Goal: Transaction & Acquisition: Book appointment/travel/reservation

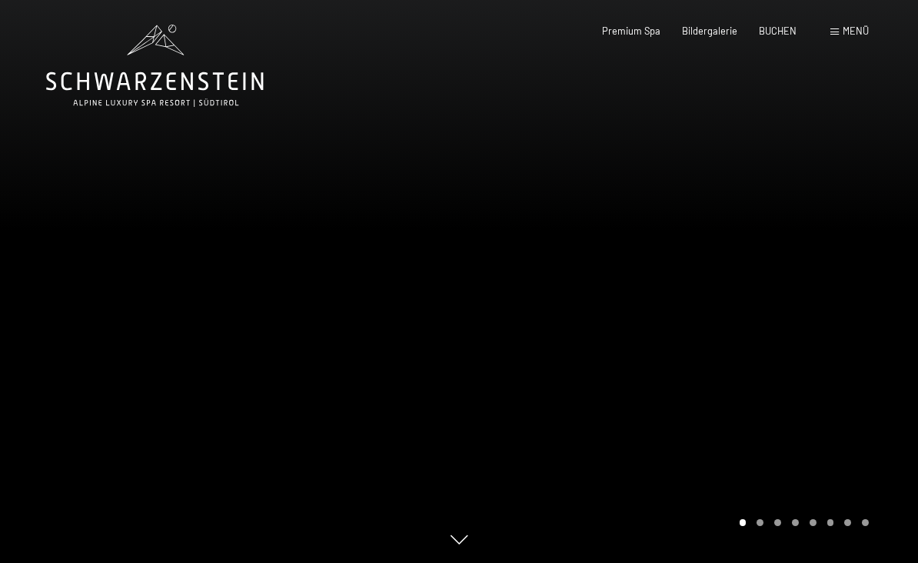
click at [772, 35] on div "BUCHEN" at bounding box center [778, 32] width 38 height 14
click at [784, 26] on span "BUCHEN" at bounding box center [778, 31] width 38 height 12
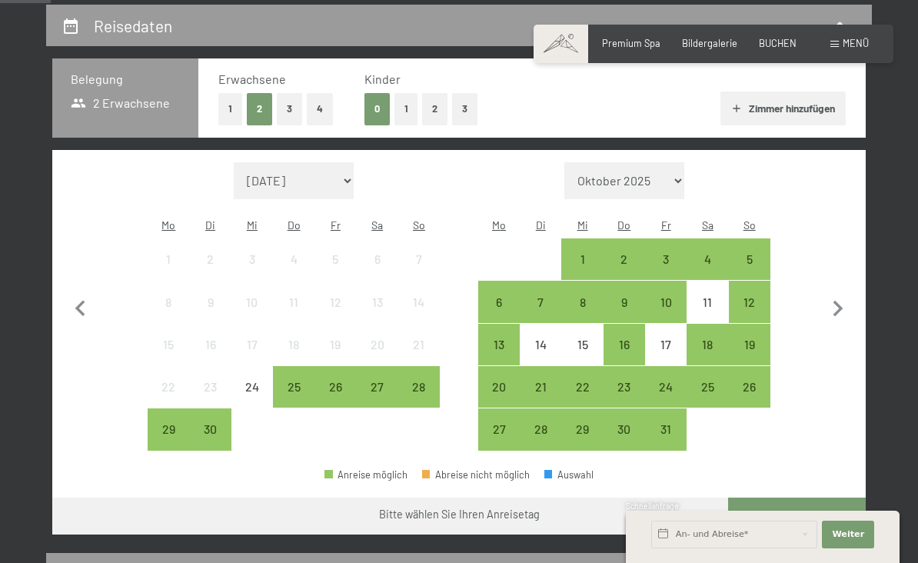
scroll to position [284, 0]
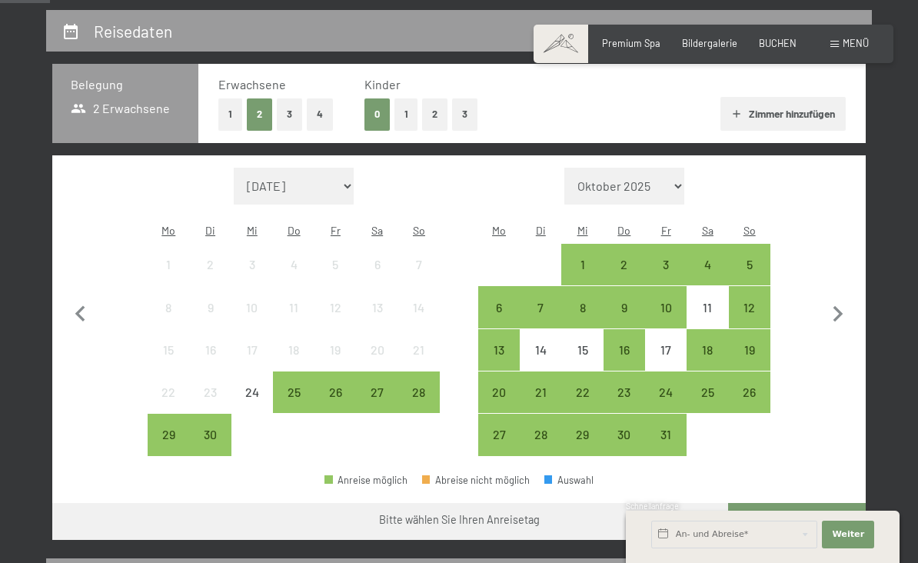
click at [306, 386] on div "25" at bounding box center [293, 405] width 38 height 38
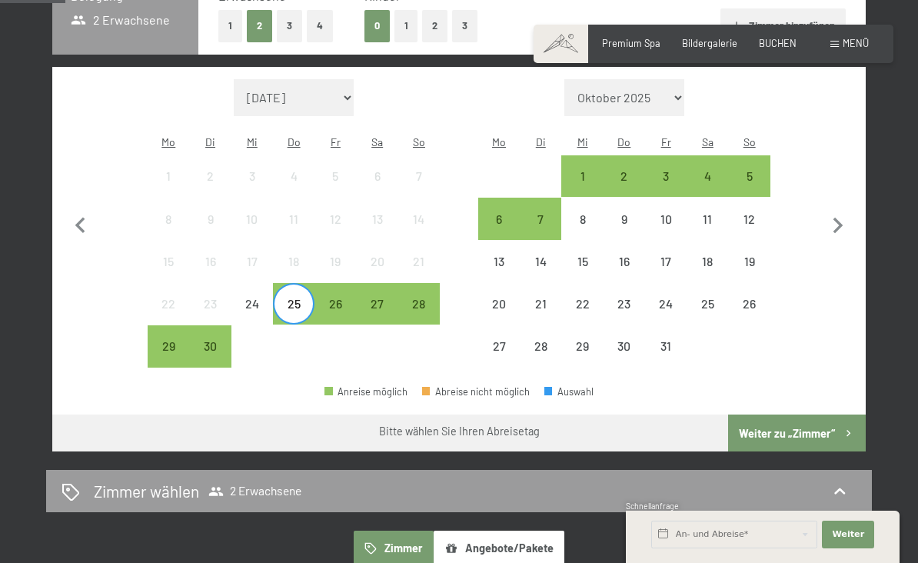
scroll to position [371, 0]
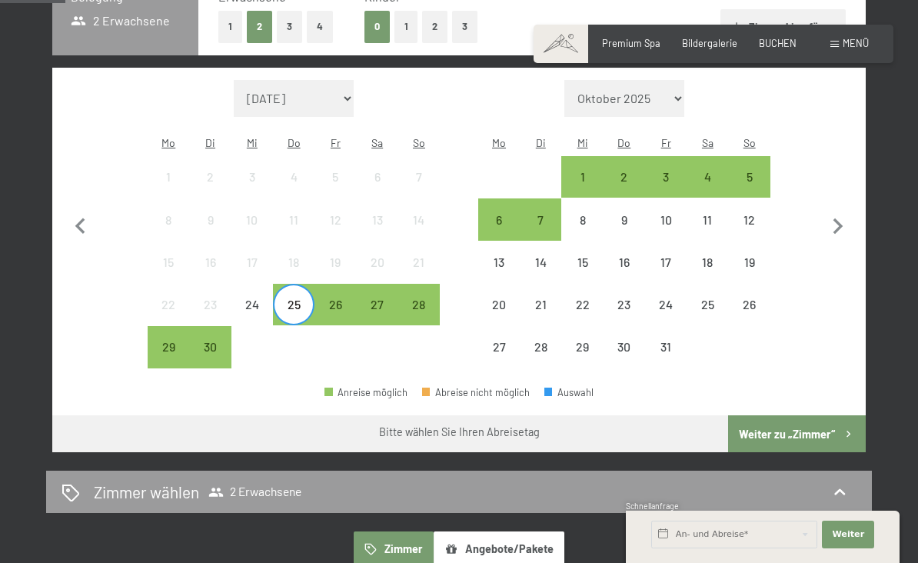
click at [335, 298] on div "26" at bounding box center [335, 317] width 38 height 38
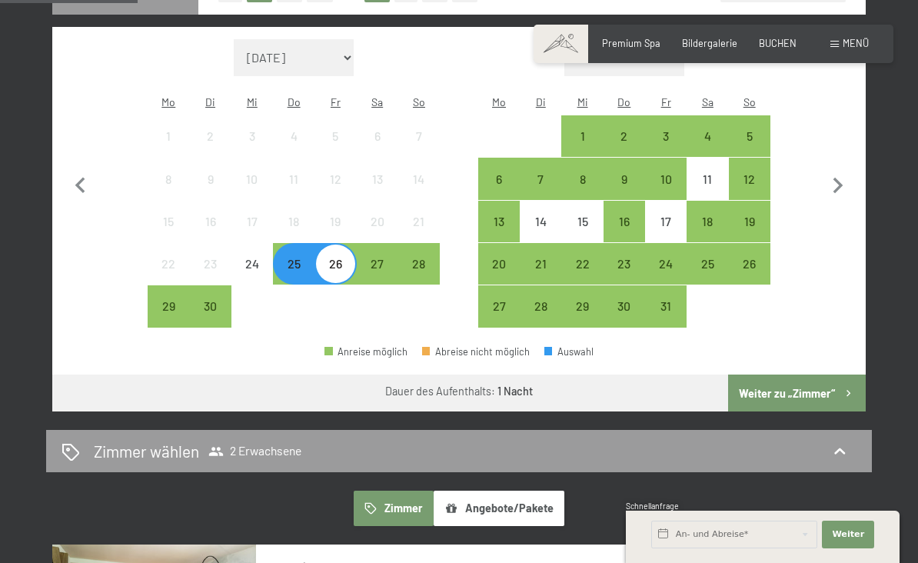
scroll to position [411, 0]
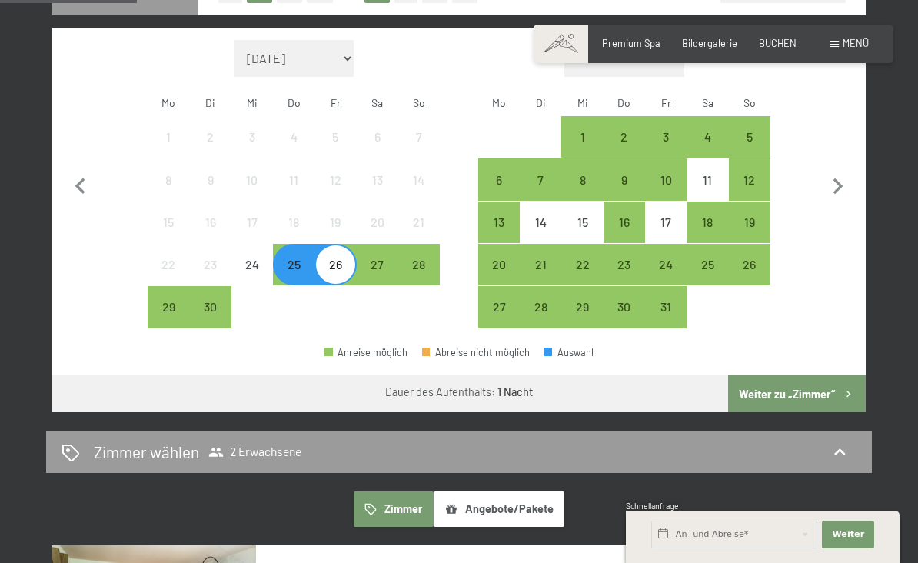
click at [299, 258] on div "25" at bounding box center [293, 277] width 38 height 38
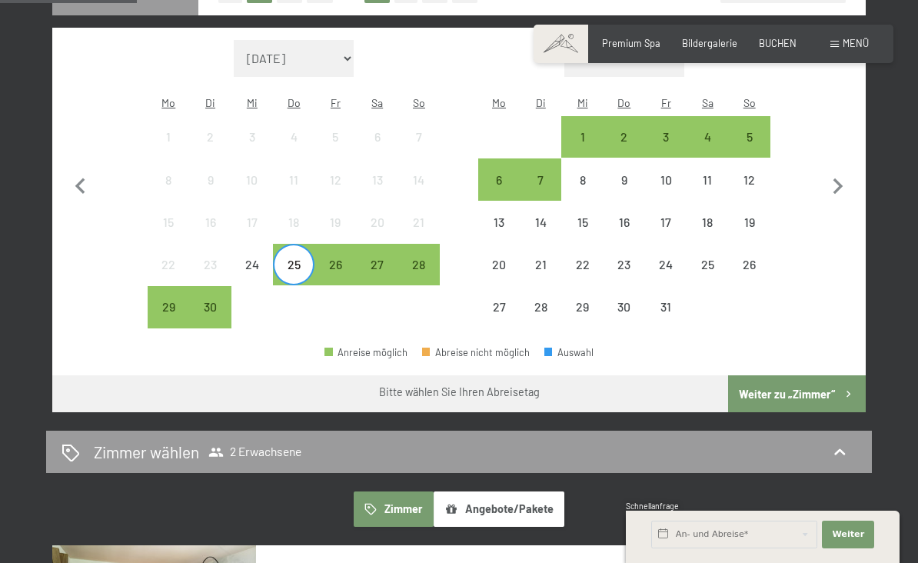
click at [344, 258] on div "26" at bounding box center [335, 277] width 38 height 38
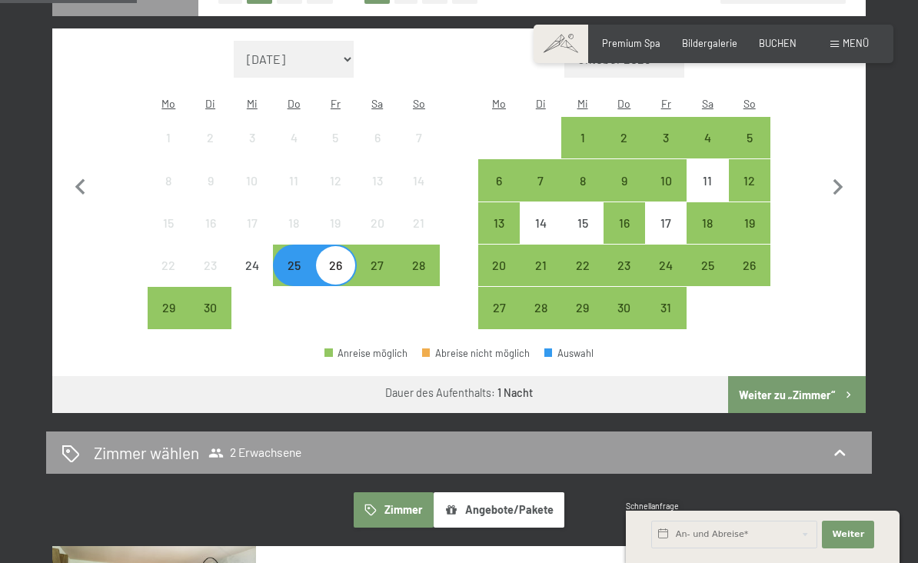
scroll to position [408, 0]
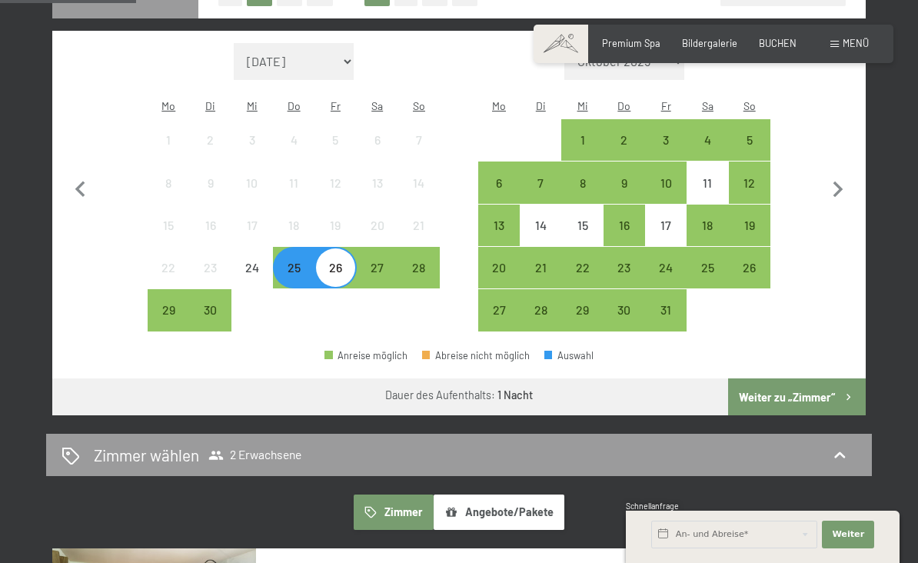
click at [432, 261] on div "28" at bounding box center [419, 280] width 38 height 38
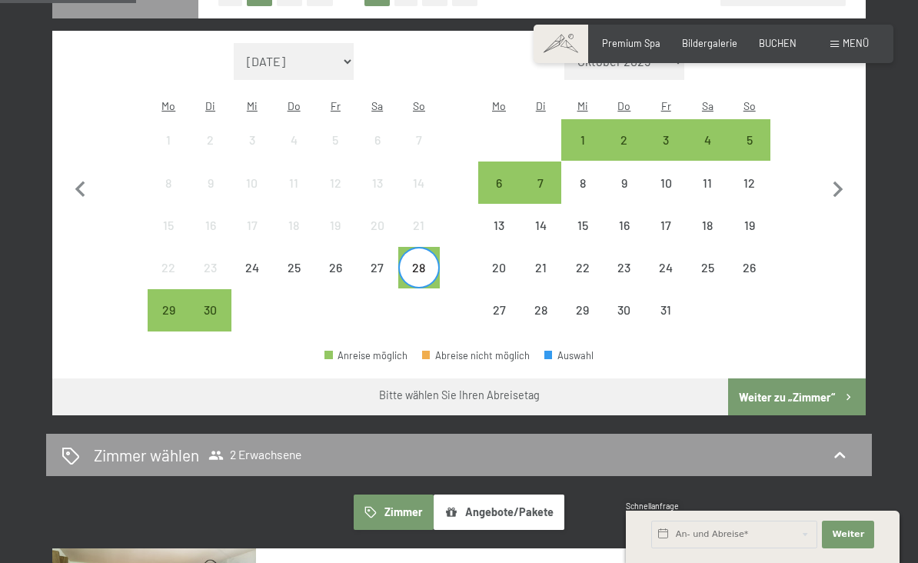
click at [334, 261] on div "26" at bounding box center [335, 280] width 38 height 38
click at [590, 134] on div "1" at bounding box center [582, 153] width 38 height 38
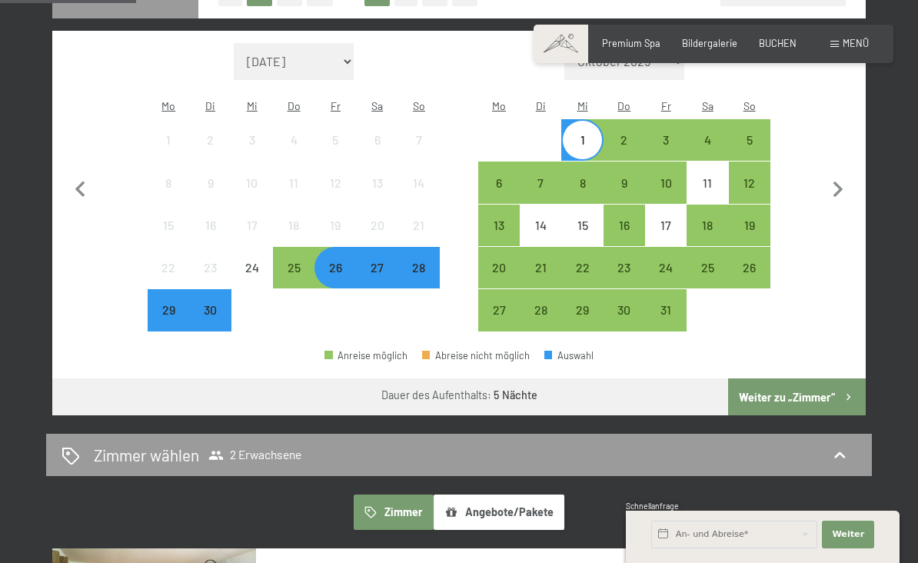
click at [826, 384] on button "Weiter zu „Zimmer“" at bounding box center [797, 396] width 138 height 37
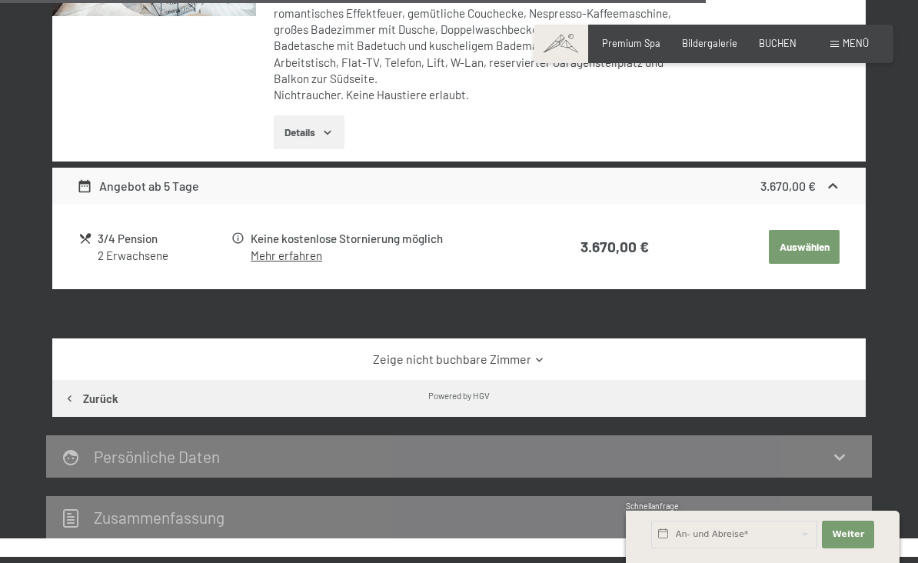
scroll to position [2854, 0]
